Goal: Navigation & Orientation: Find specific page/section

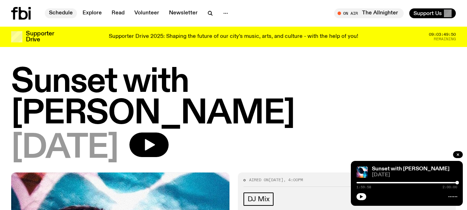
click at [64, 10] on link "Schedule" at bounding box center [61, 13] width 32 height 10
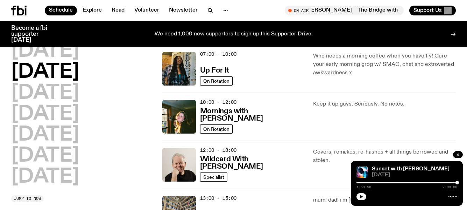
scroll to position [69, 0]
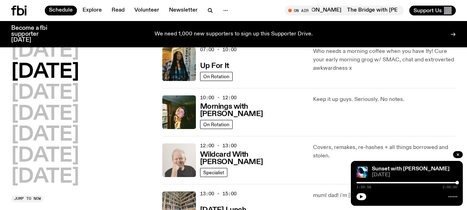
click at [184, 157] on img at bounding box center [179, 160] width 34 height 34
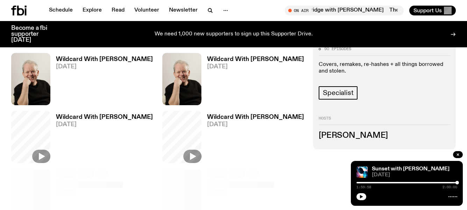
scroll to position [245, 0]
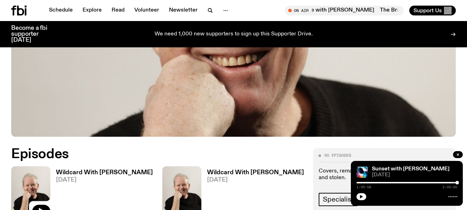
click at [28, 166] on img at bounding box center [30, 192] width 39 height 52
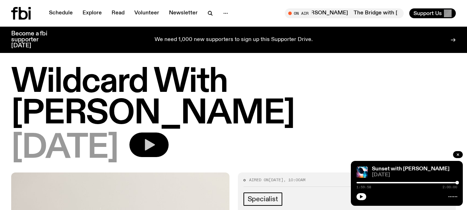
click at [155, 139] on icon "button" at bounding box center [150, 145] width 10 height 12
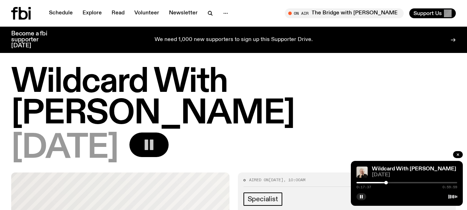
click at [156, 138] on icon "button" at bounding box center [149, 145] width 14 height 14
